Goal: Navigation & Orientation: Find specific page/section

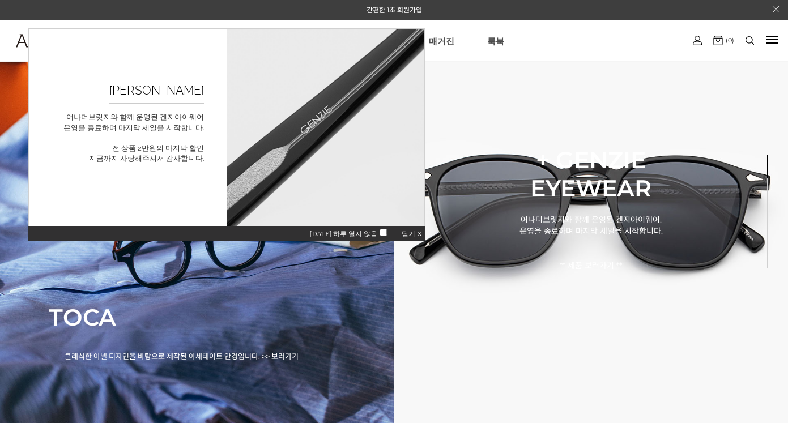
click at [382, 237] on div "[DATE] 하루 열지 않음 닫기 X" at bounding box center [226, 232] width 396 height 15
click at [405, 233] on span "닫기 X" at bounding box center [412, 234] width 20 height 8
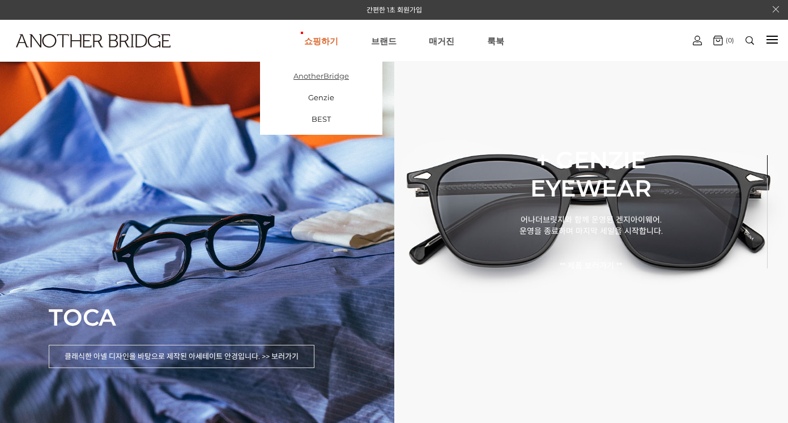
click at [334, 83] on link "AnotherBridge" at bounding box center [321, 76] width 122 height 22
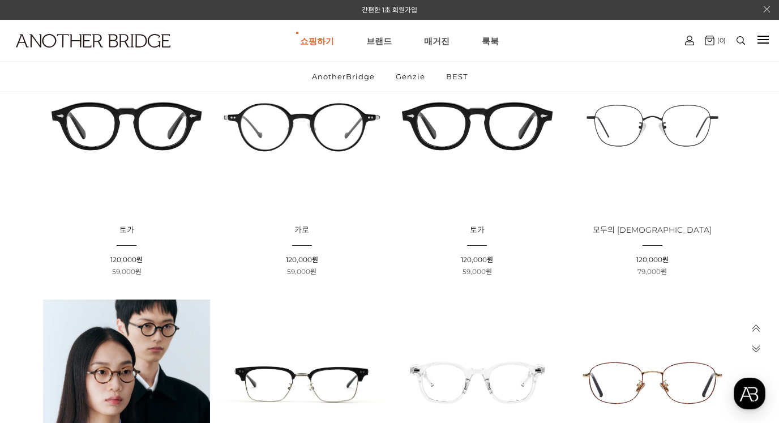
scroll to position [212, 0]
click at [485, 155] on img at bounding box center [478, 126] width 168 height 168
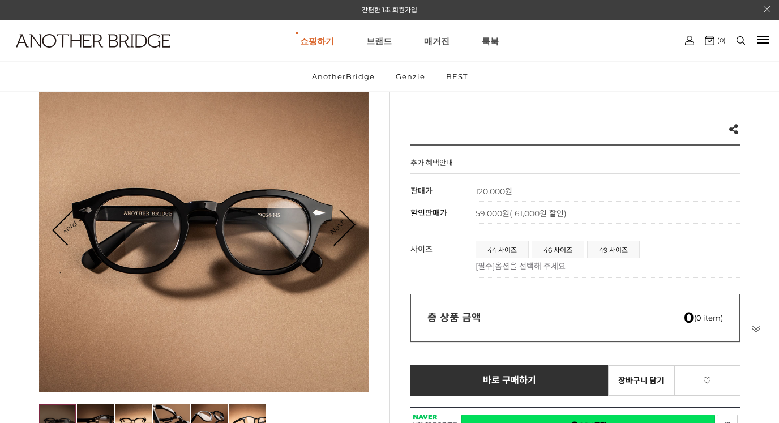
scroll to position [82, 0]
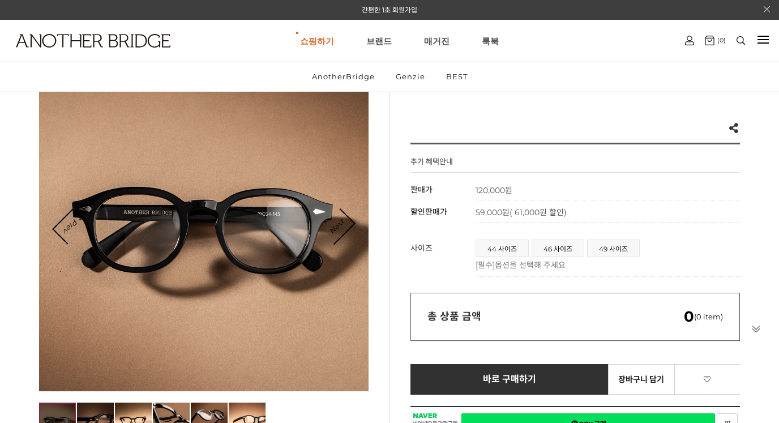
click at [364, 214] on div at bounding box center [204, 227] width 330 height 330
click at [358, 219] on div at bounding box center [204, 227] width 330 height 330
click at [346, 220] on link "Next" at bounding box center [336, 226] width 35 height 35
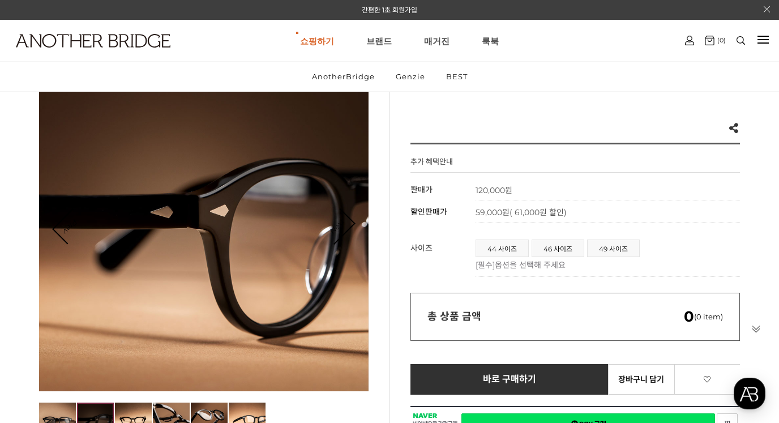
click at [346, 220] on link "Next" at bounding box center [336, 226] width 35 height 35
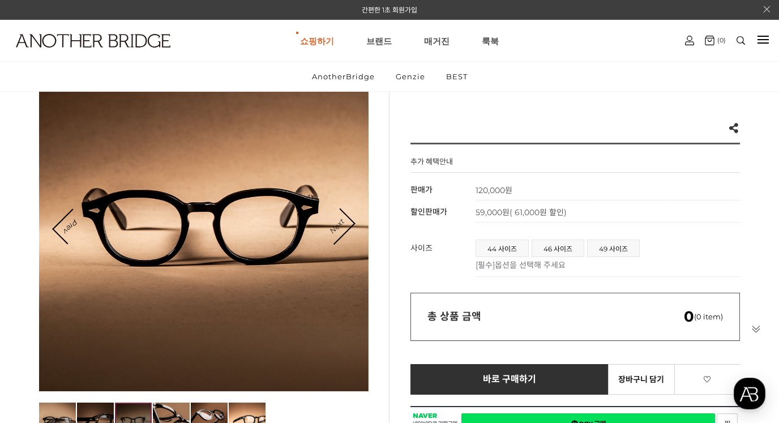
click at [346, 220] on link "Next" at bounding box center [336, 226] width 35 height 35
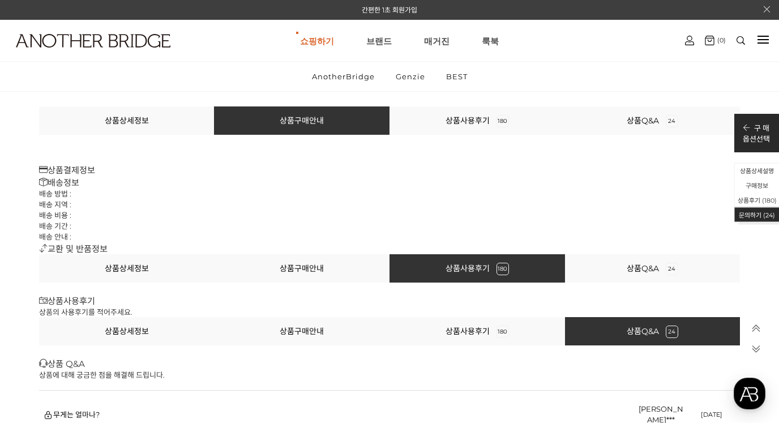
scroll to position [51906, 0]
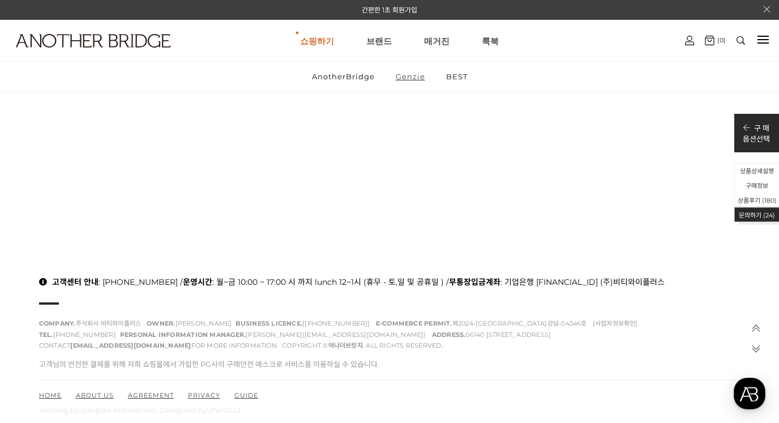
click at [398, 83] on link "Genzie" at bounding box center [410, 76] width 49 height 29
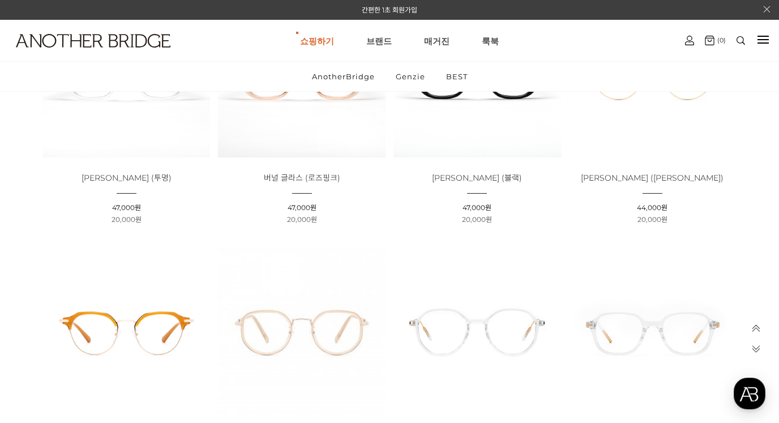
scroll to position [2817, 0]
